Goal: Task Accomplishment & Management: Manage account settings

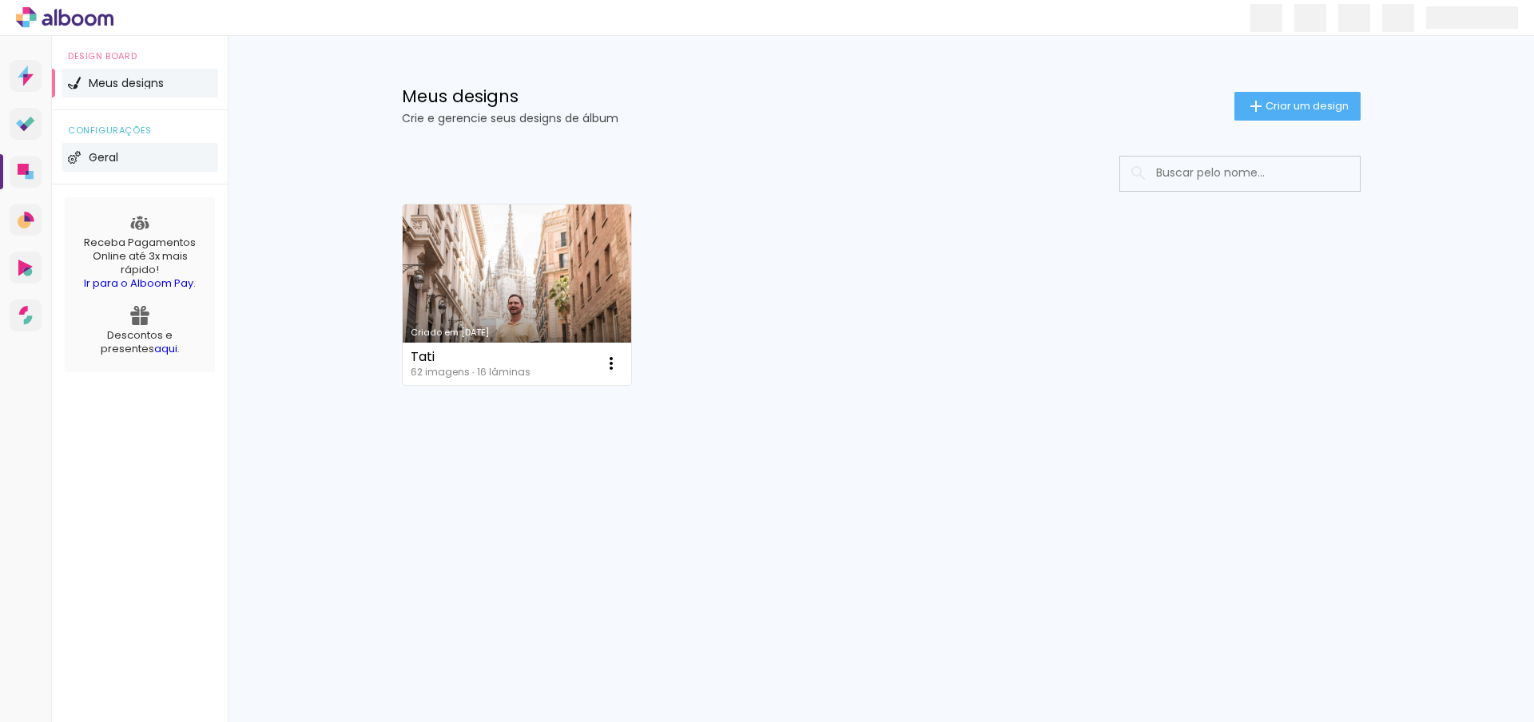
click at [105, 162] on span "Geral" at bounding box center [104, 157] width 30 height 11
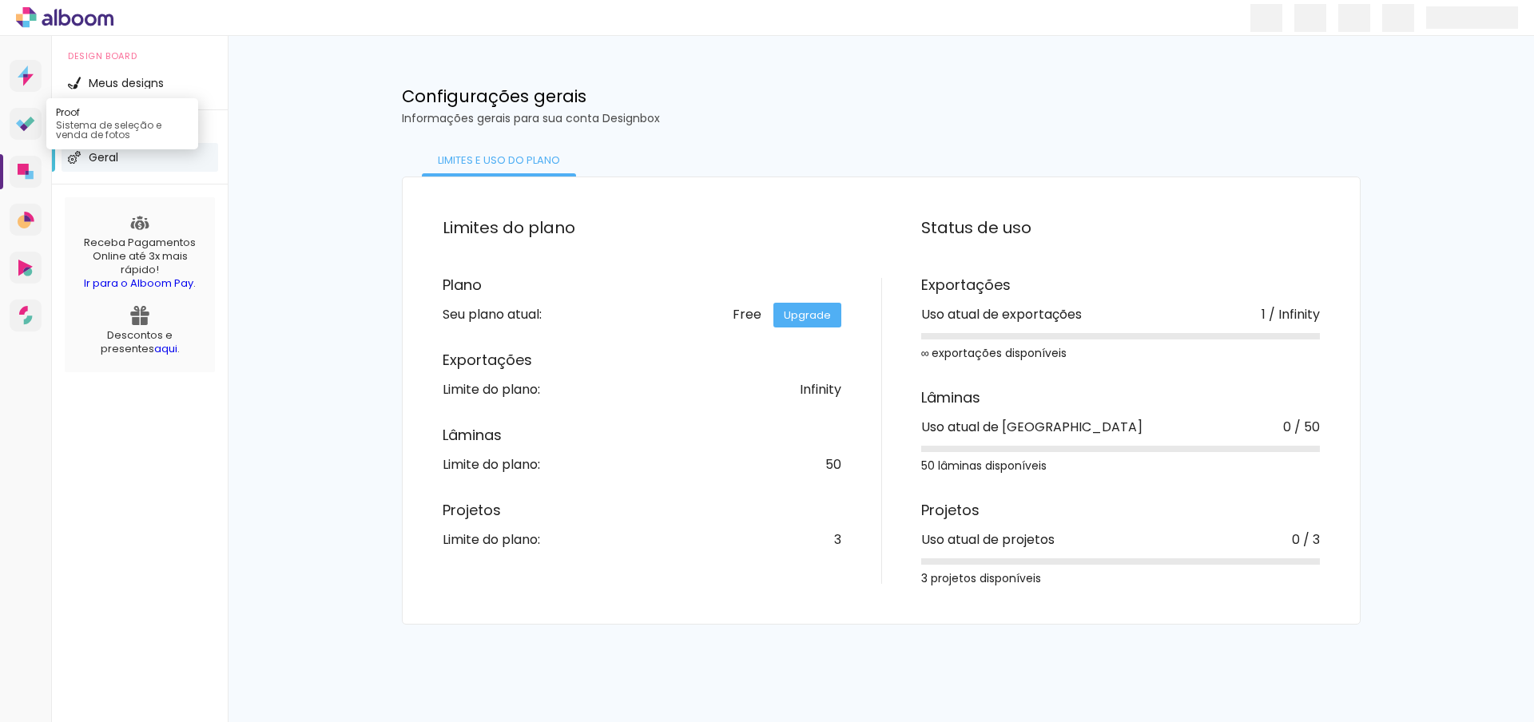
click at [22, 113] on link "Proof Sistema de seleção e venda de fotos" at bounding box center [26, 124] width 32 height 32
